Goal: Task Accomplishment & Management: Manage account settings

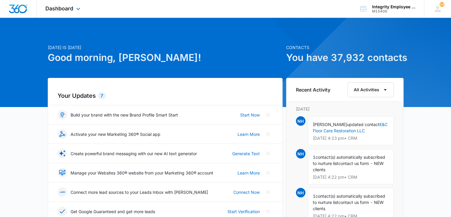
click at [81, 16] on div "Dashboard Apps Reputation Websites Forms CRM Email Social Shop Payments POS Con…" at bounding box center [63, 9] width 54 height 18
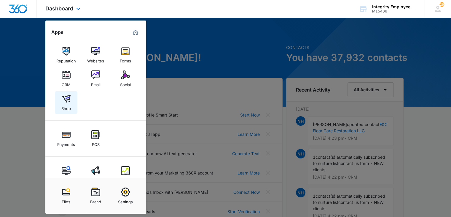
click at [68, 93] on link "Shop" at bounding box center [66, 102] width 23 height 23
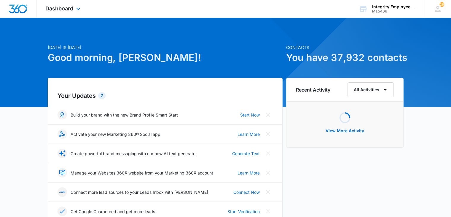
click at [80, 5] on div "Dashboard Apps Reputation Websites Forms CRM Email Social Shop Payments POS Con…" at bounding box center [63, 9] width 54 height 18
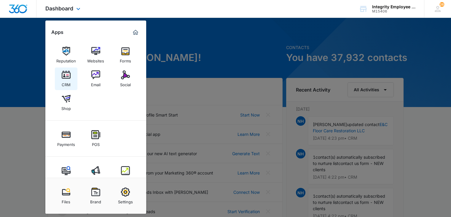
click at [66, 74] on img at bounding box center [66, 74] width 9 height 9
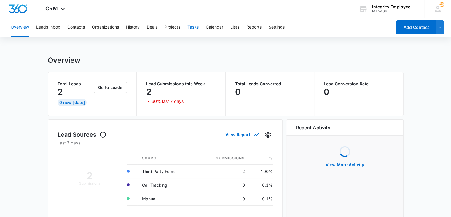
click at [192, 29] on button "Tasks" at bounding box center [192, 27] width 11 height 19
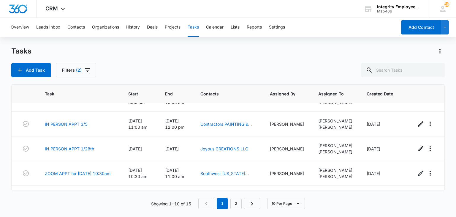
scroll to position [100, 0]
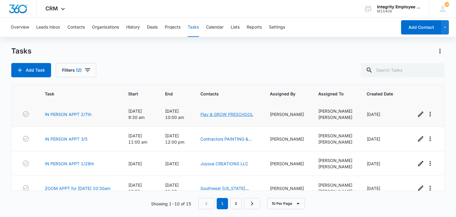
click at [215, 113] on link "Play & GROW PRESCHOOL" at bounding box center [226, 114] width 53 height 5
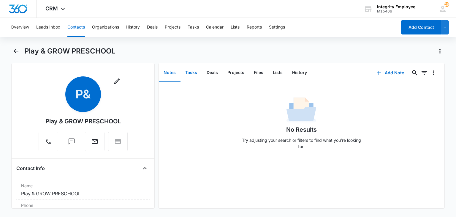
click at [193, 69] on button "Tasks" at bounding box center [190, 72] width 21 height 18
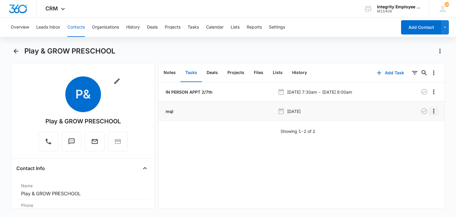
click at [430, 109] on icon "Overflow Menu" at bounding box center [433, 110] width 7 height 7
click at [411, 126] on button "Edit" at bounding box center [417, 127] width 34 height 9
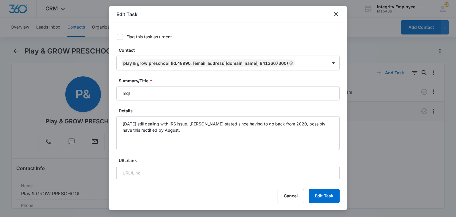
click at [30, 79] on div at bounding box center [228, 108] width 456 height 217
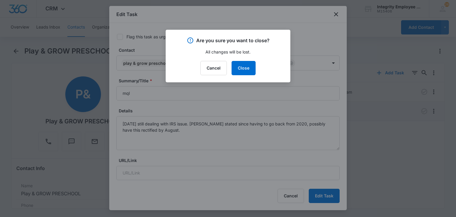
click at [212, 60] on div "Are you sure you want to close? All changes will be lost. Cancel Close" at bounding box center [228, 56] width 125 height 53
click at [219, 60] on div "Are you sure you want to close? All changes will be lost. Cancel Close" at bounding box center [228, 56] width 125 height 53
click at [220, 66] on button "Cancel" at bounding box center [213, 68] width 26 height 14
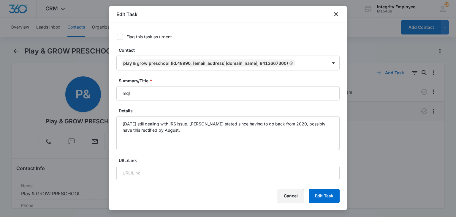
click at [303, 192] on button "Cancel" at bounding box center [290, 195] width 26 height 14
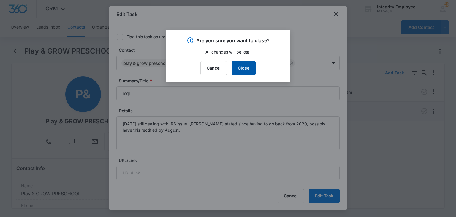
click at [242, 67] on button "Close" at bounding box center [243, 68] width 24 height 14
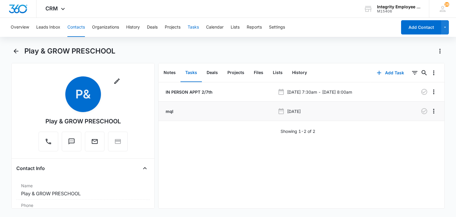
click at [193, 32] on button "Tasks" at bounding box center [192, 27] width 11 height 19
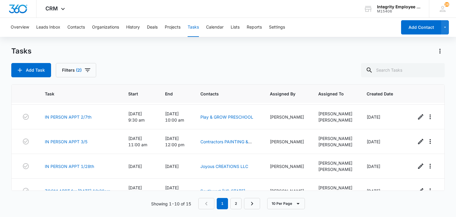
scroll to position [104, 0]
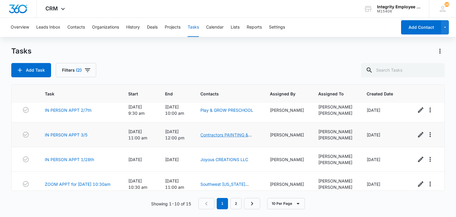
click at [225, 132] on link "Contractors PAINTING & WATERPROOFING INC" at bounding box center [225, 137] width 51 height 11
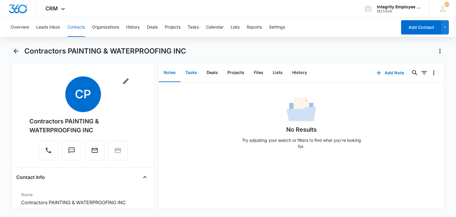
click at [193, 71] on button "Tasks" at bounding box center [190, 72] width 21 height 18
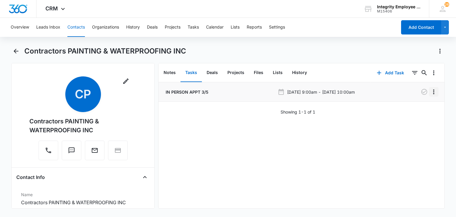
click at [430, 91] on icon "Overflow Menu" at bounding box center [433, 91] width 7 height 7
click at [421, 109] on button "Edit" at bounding box center [417, 108] width 34 height 9
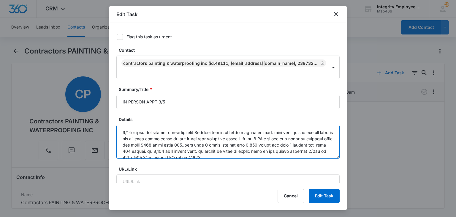
scroll to position [81, 0]
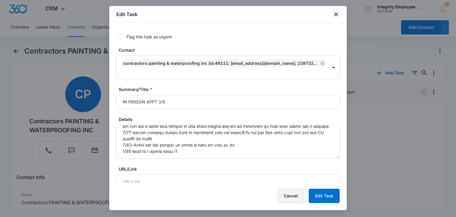
click at [291, 193] on button "Cancel" at bounding box center [290, 195] width 26 height 14
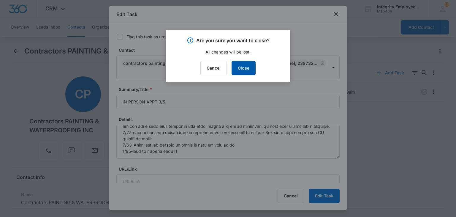
click at [247, 71] on button "Close" at bounding box center [243, 68] width 24 height 14
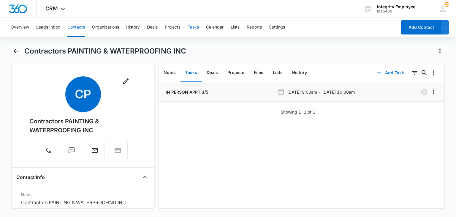
click at [196, 24] on button "Tasks" at bounding box center [192, 27] width 11 height 19
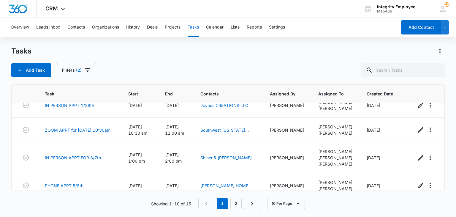
scroll to position [171, 0]
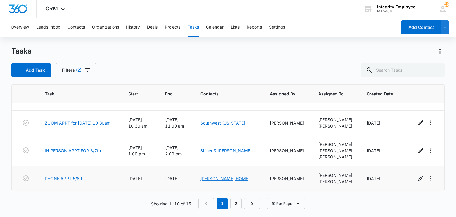
click at [219, 177] on link "Landis HOME SERVICES LLC" at bounding box center [225, 181] width 51 height 11
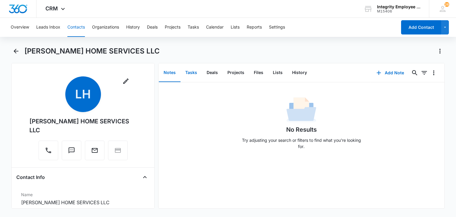
click at [195, 74] on button "Tasks" at bounding box center [190, 72] width 21 height 18
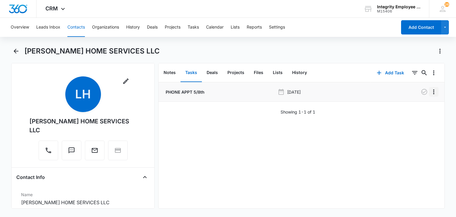
click at [431, 90] on icon "Overflow Menu" at bounding box center [433, 91] width 7 height 7
click at [422, 108] on button "Edit" at bounding box center [417, 108] width 34 height 9
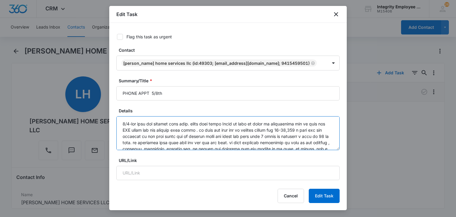
scroll to position [100, 0]
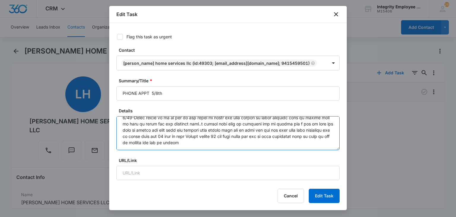
click at [269, 139] on textarea "Details" at bounding box center [227, 133] width 223 height 34
click at [271, 145] on textarea "Details" at bounding box center [227, 133] width 223 height 34
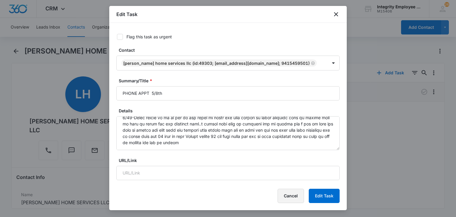
click at [288, 193] on button "Cancel" at bounding box center [290, 195] width 26 height 14
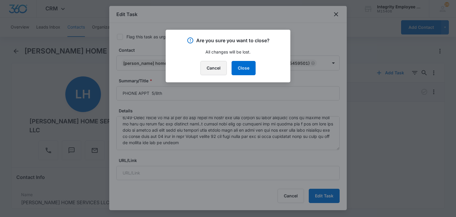
click at [210, 68] on button "Cancel" at bounding box center [213, 68] width 26 height 14
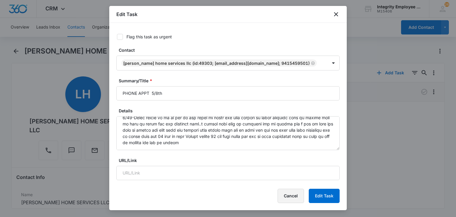
click at [294, 198] on button "Cancel" at bounding box center [290, 195] width 26 height 14
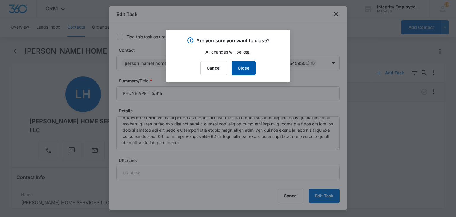
click at [249, 74] on div "Are you sure you want to close? All changes will be lost. Cancel Close" at bounding box center [228, 56] width 125 height 53
click at [235, 64] on button "Close" at bounding box center [243, 68] width 24 height 14
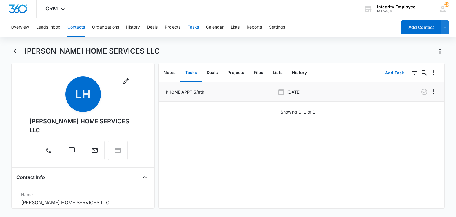
click at [196, 27] on button "Tasks" at bounding box center [192, 27] width 11 height 19
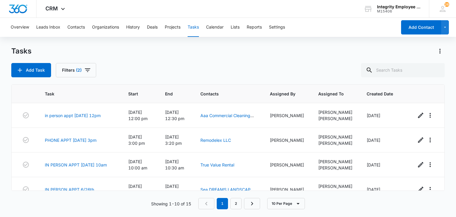
scroll to position [171, 0]
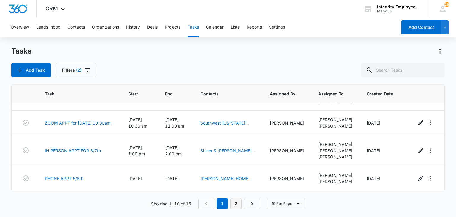
click at [237, 204] on link "2" at bounding box center [235, 203] width 11 height 11
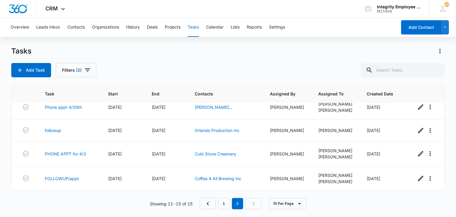
scroll to position [0, 0]
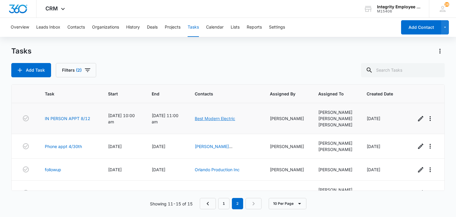
click at [224, 120] on link "Best Modern Electric" at bounding box center [215, 118] width 40 height 5
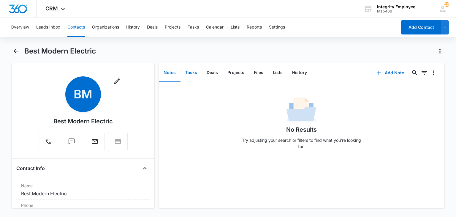
click at [192, 77] on button "Tasks" at bounding box center [190, 72] width 21 height 18
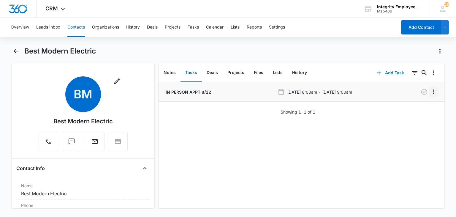
click at [431, 94] on icon "Overflow Menu" at bounding box center [433, 91] width 7 height 7
click at [424, 105] on button "Edit" at bounding box center [417, 108] width 34 height 9
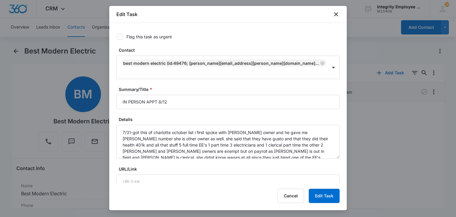
type input "Aug 12, 2025"
type input "10:00 am"
type input "Aug 12, 2025"
type input "11:00 am"
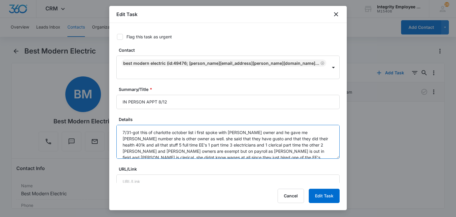
scroll to position [19, 0]
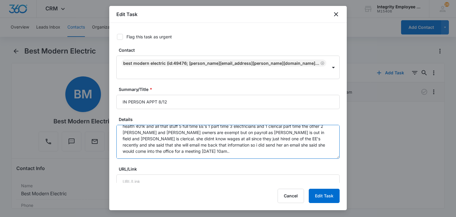
click at [245, 143] on textarea "7/31-got this of charlotte october list i first spoke with Brian owner and he g…" at bounding box center [227, 142] width 223 height 34
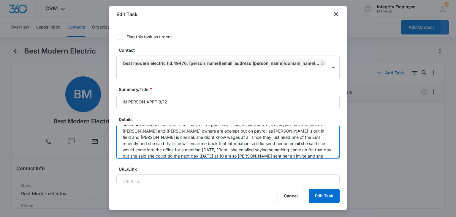
type textarea "7/31-got this of charlotte october list i first spoke with Brian owner and he g…"
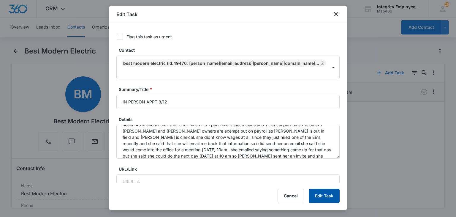
click at [320, 189] on button "Edit Task" at bounding box center [324, 195] width 31 height 14
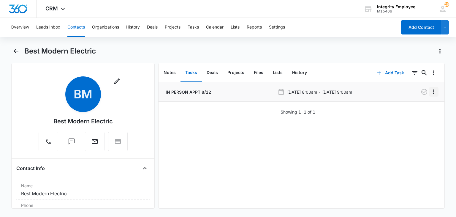
click at [430, 91] on icon "Overflow Menu" at bounding box center [433, 91] width 7 height 7
click at [425, 109] on button "Edit" at bounding box center [417, 108] width 34 height 9
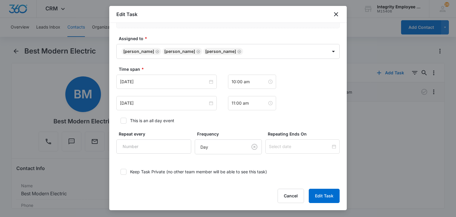
scroll to position [316, 0]
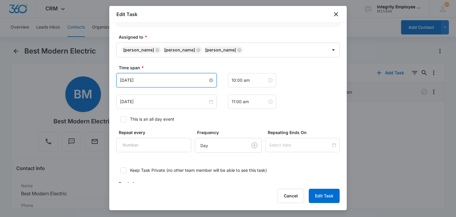
click at [162, 77] on input "Aug 12, 2025" at bounding box center [164, 80] width 88 height 7
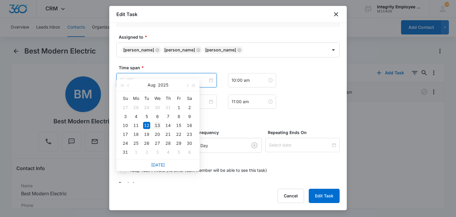
type input "Aug 13, 2025"
click at [155, 128] on td "13" at bounding box center [157, 125] width 11 height 9
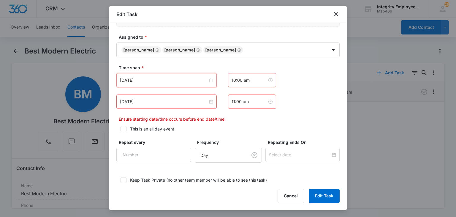
click at [153, 96] on div "Aug 12, 2025" at bounding box center [166, 101] width 100 height 14
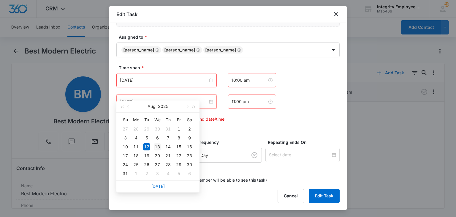
type input "Aug 13, 2025"
click at [158, 146] on div "13" at bounding box center [157, 146] width 7 height 7
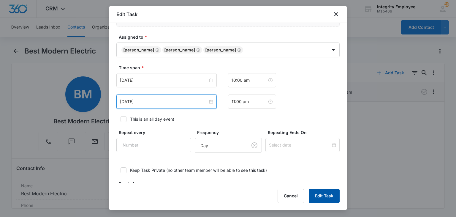
click at [325, 199] on button "Edit Task" at bounding box center [324, 195] width 31 height 14
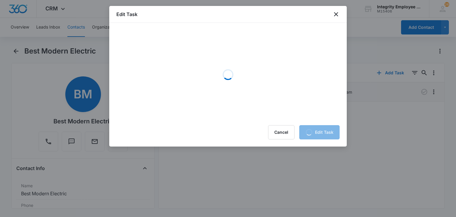
scroll to position [0, 0]
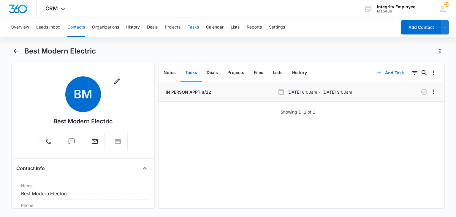
click at [194, 31] on button "Tasks" at bounding box center [192, 27] width 11 height 19
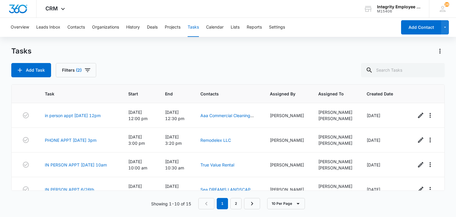
scroll to position [171, 0]
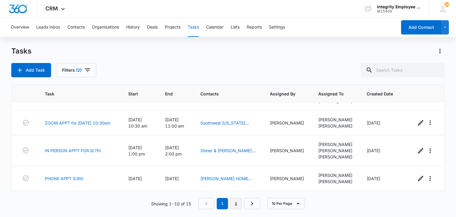
click at [237, 204] on link "2" at bounding box center [235, 203] width 11 height 11
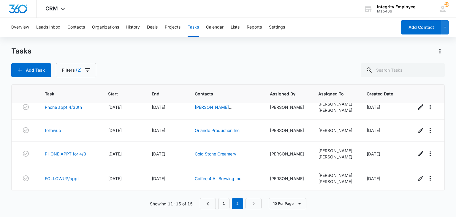
scroll to position [0, 0]
